Goal: Task Accomplishment & Management: Complete application form

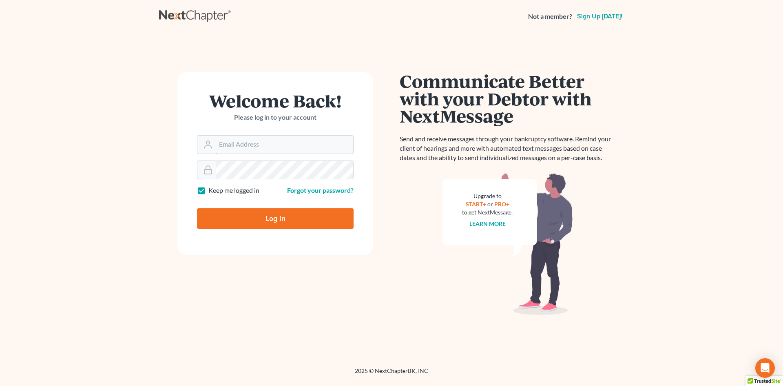
type input "[PERSON_NAME][EMAIL_ADDRESS][DOMAIN_NAME]"
click at [261, 215] on input "Log In" at bounding box center [275, 218] width 157 height 20
type input "Thinking..."
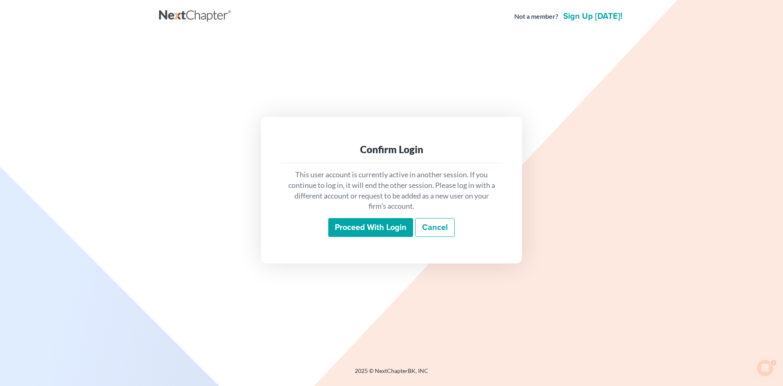
click at [377, 226] on input "Proceed with login" at bounding box center [370, 227] width 85 height 19
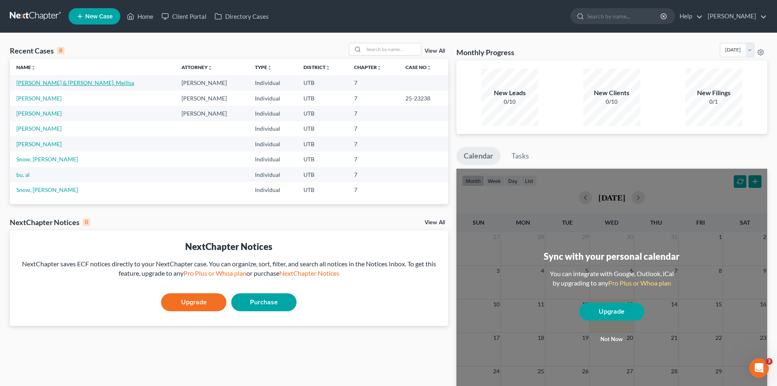
click at [71, 81] on link "Dick, Patrick & Maesta, Meillsa" at bounding box center [75, 82] width 118 height 7
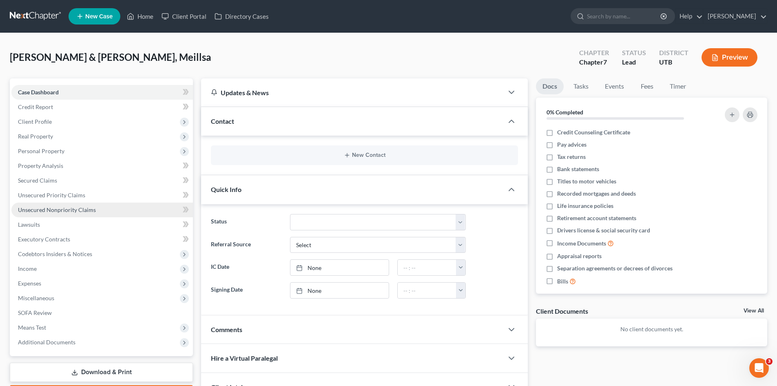
click at [44, 211] on span "Unsecured Nonpriority Claims" at bounding box center [57, 209] width 78 height 7
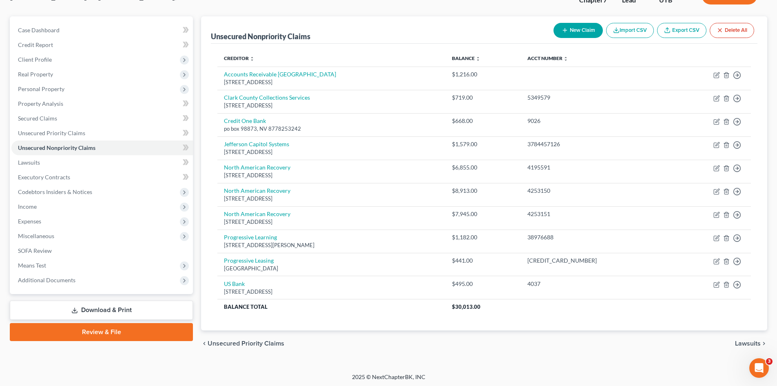
scroll to position [64, 0]
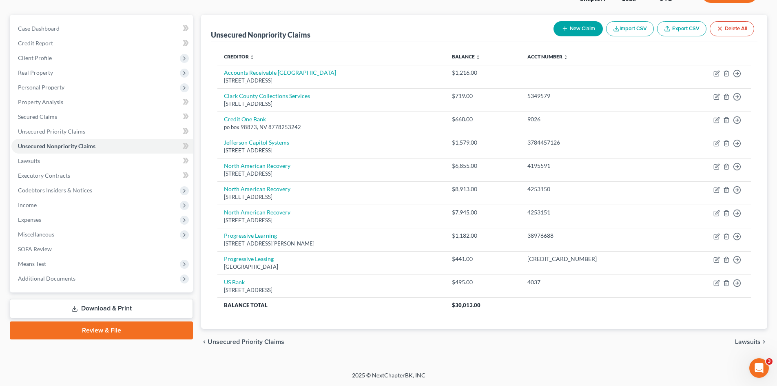
click at [584, 32] on button "New Claim" at bounding box center [578, 28] width 49 height 15
select select "2"
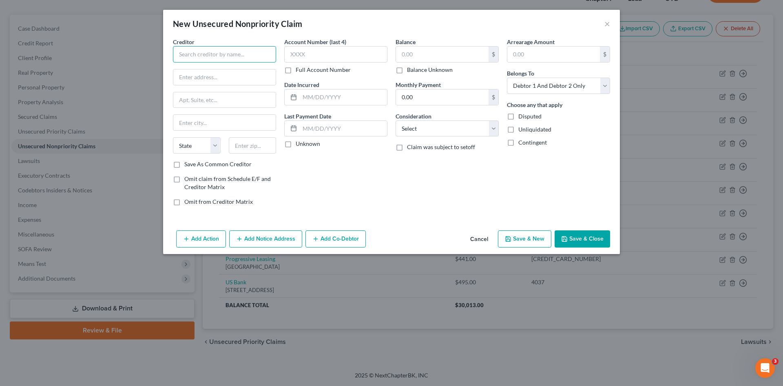
click at [197, 55] on input "text" at bounding box center [224, 54] width 103 height 16
type input "u"
type input "US Bank"
type input "PO BOX 108"
type input "St. Louis"
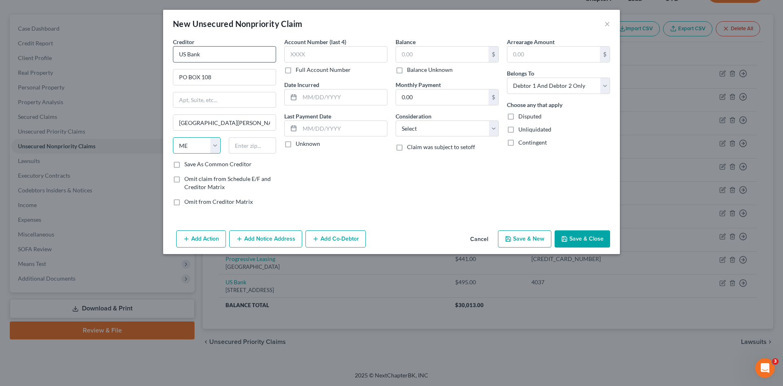
select select "26"
type input "63166"
type input "Saint Louis"
click at [317, 58] on input "text" at bounding box center [335, 54] width 103 height 16
click at [296, 73] on label "Full Account Number" at bounding box center [323, 70] width 55 height 8
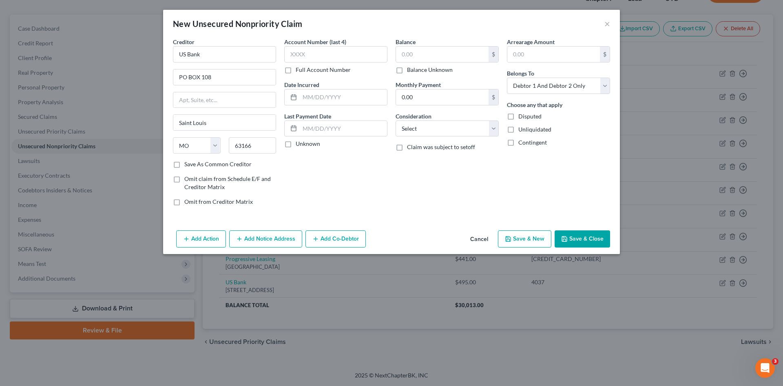
click at [299, 71] on input "Full Account Number" at bounding box center [301, 68] width 5 height 5
click at [304, 56] on input "text" at bounding box center [335, 54] width 103 height 16
type input "4037841814468548"
click at [428, 55] on input "text" at bounding box center [442, 55] width 93 height 16
type input "2"
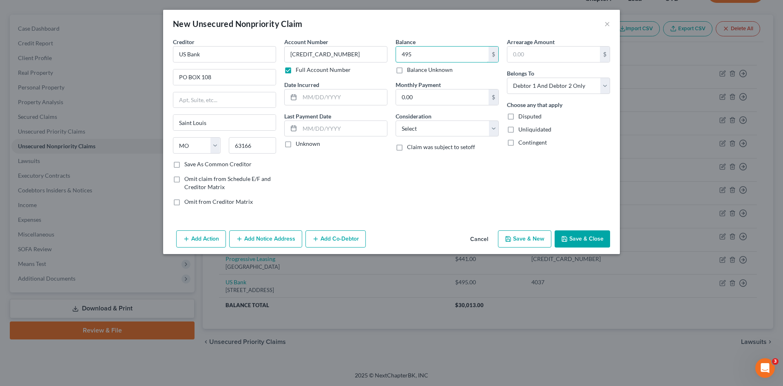
type input "495"
click at [518, 237] on button "Save & New" at bounding box center [524, 238] width 53 height 17
select select "2"
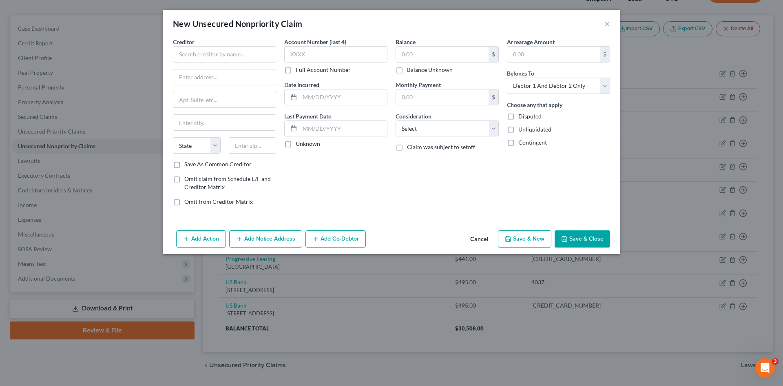
click at [604, 23] on div "New Unsecured Nonpriority Claim ×" at bounding box center [391, 24] width 457 height 28
click at [610, 24] on button "×" at bounding box center [608, 24] width 6 height 10
